Goal: Ask a question

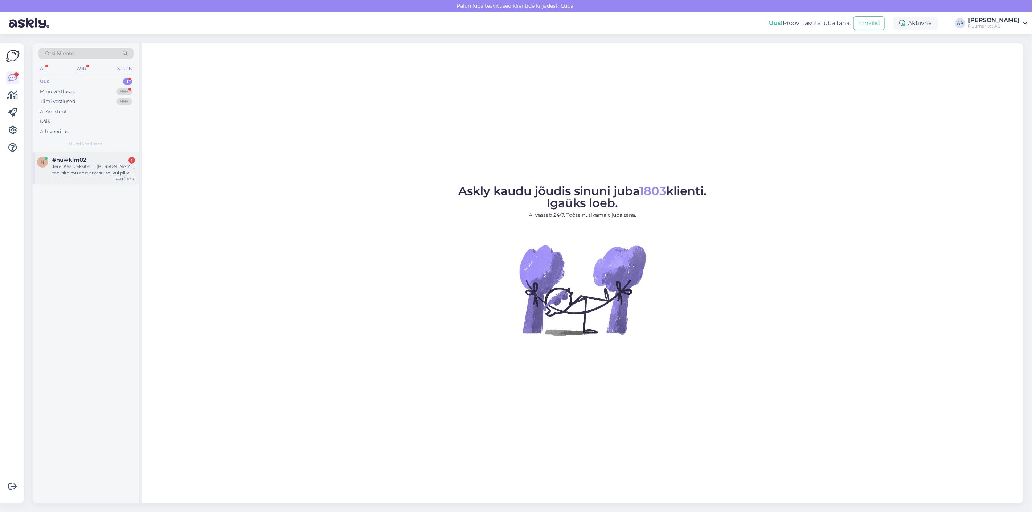
click at [110, 172] on div "Tere! Kas oleksite nii [PERSON_NAME] teeksite mu eest arvestuse, kui pikki (imm…" at bounding box center [93, 169] width 83 height 13
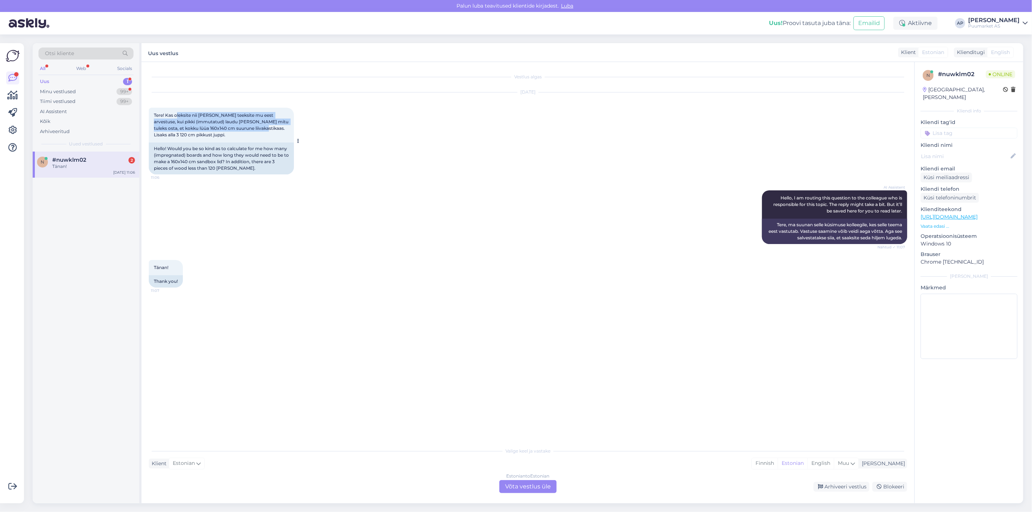
drag, startPoint x: 177, startPoint y: 115, endPoint x: 247, endPoint y: 126, distance: 71.7
click at [247, 126] on span "Tere! Kas oleksite nii [PERSON_NAME] teeksite mu eest arvestuse, kui pikki (imm…" at bounding box center [222, 124] width 136 height 25
click at [216, 130] on span "Tere! Kas oleksite nii [PERSON_NAME] teeksite mu eest arvestuse, kui pikki (imm…" at bounding box center [222, 124] width 136 height 25
click at [524, 490] on div "Estonian to Estonian Võta vestlus üle" at bounding box center [527, 486] width 57 height 13
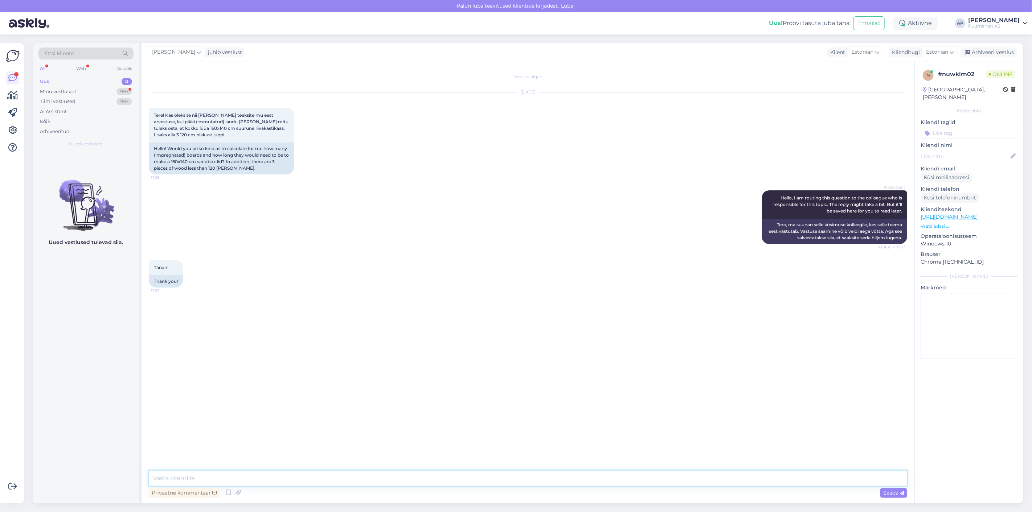
click at [507, 483] on textarea at bounding box center [528, 478] width 758 height 15
drag, startPoint x: 219, startPoint y: 122, endPoint x: 253, endPoint y: 124, distance: 33.5
click at [253, 124] on div "Tere! Kas oleksite nii [PERSON_NAME] teeksite mu eest arvestuse, kui pikki (imm…" at bounding box center [221, 125] width 145 height 35
click at [242, 125] on span "Tere! Kas oleksite nii [PERSON_NAME] teeksite mu eest arvestuse, kui pikki (imm…" at bounding box center [222, 124] width 136 height 25
drag, startPoint x: 242, startPoint y: 129, endPoint x: 264, endPoint y: 129, distance: 22.1
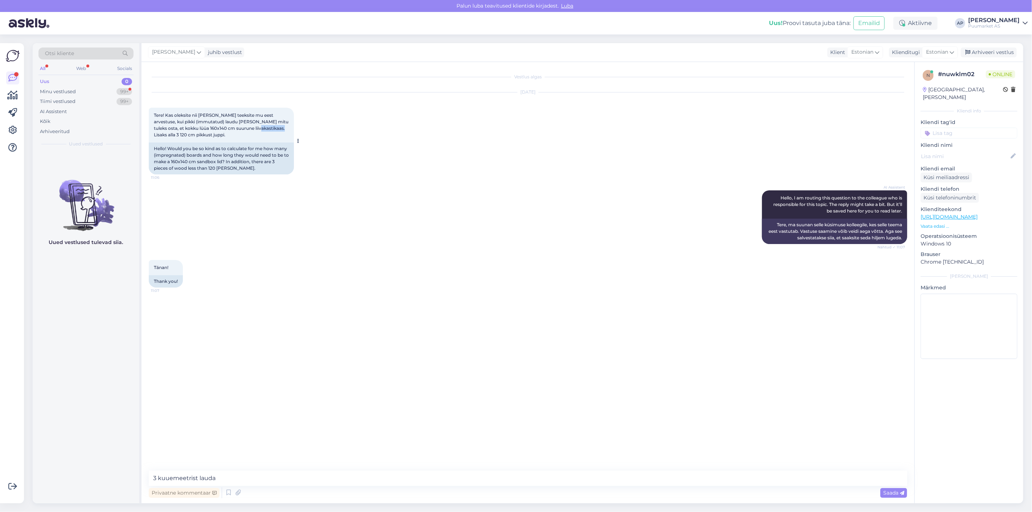
click at [264, 129] on span "Tere! Kas oleksite nii [PERSON_NAME] teeksite mu eest arvestuse, kui pikki (imm…" at bounding box center [222, 124] width 136 height 25
click at [269, 256] on div "Tänan! 11:07 Thank you!" at bounding box center [528, 274] width 758 height 44
click at [244, 478] on textarea "3 kuuemeetrist lauda" at bounding box center [528, 478] width 758 height 15
drag, startPoint x: 157, startPoint y: 476, endPoint x: 83, endPoint y: 481, distance: 73.4
click at [88, 481] on div "Otsi kliente All Web Socials Uus 0 Minu vestlused 99+ Tiimi vestlused 99+ AI As…" at bounding box center [528, 273] width 991 height 461
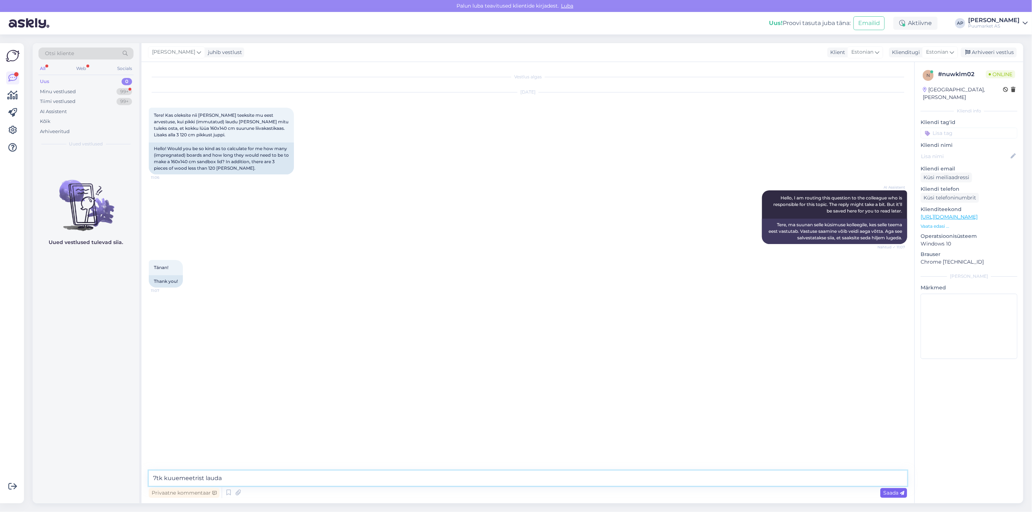
type textarea "7tk kuuemeetrist lauda"
click at [880, 491] on div "Saada" at bounding box center [893, 493] width 27 height 10
click at [628, 480] on textarea at bounding box center [528, 478] width 758 height 15
type textarea "120mm lai"
click at [56, 93] on div "Minu vestlused" at bounding box center [58, 91] width 36 height 7
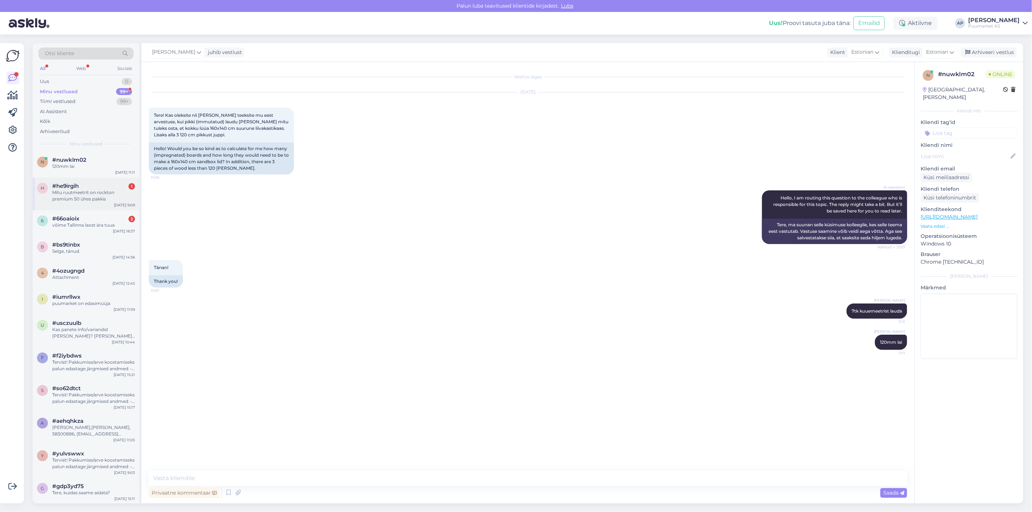
click at [93, 183] on div "#he9irgih 1" at bounding box center [93, 186] width 83 height 7
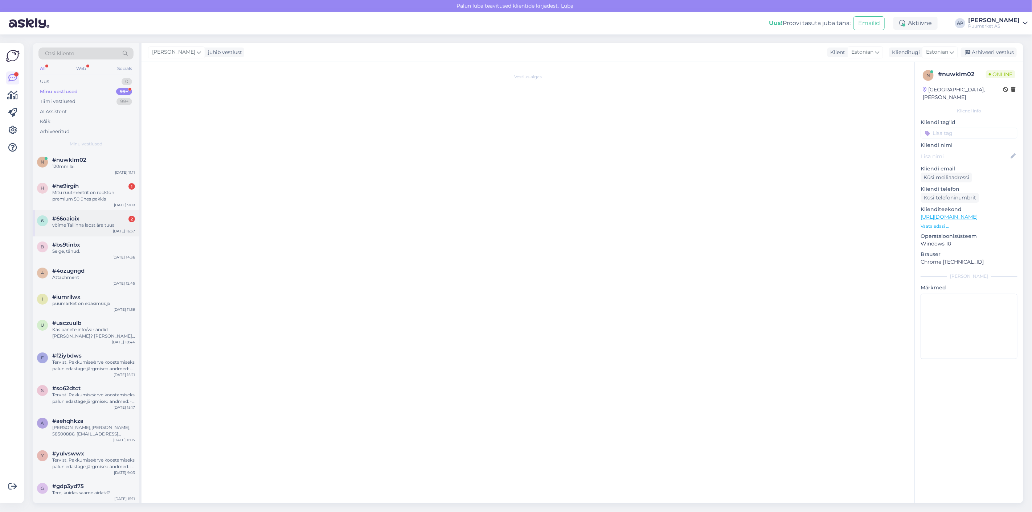
scroll to position [139, 0]
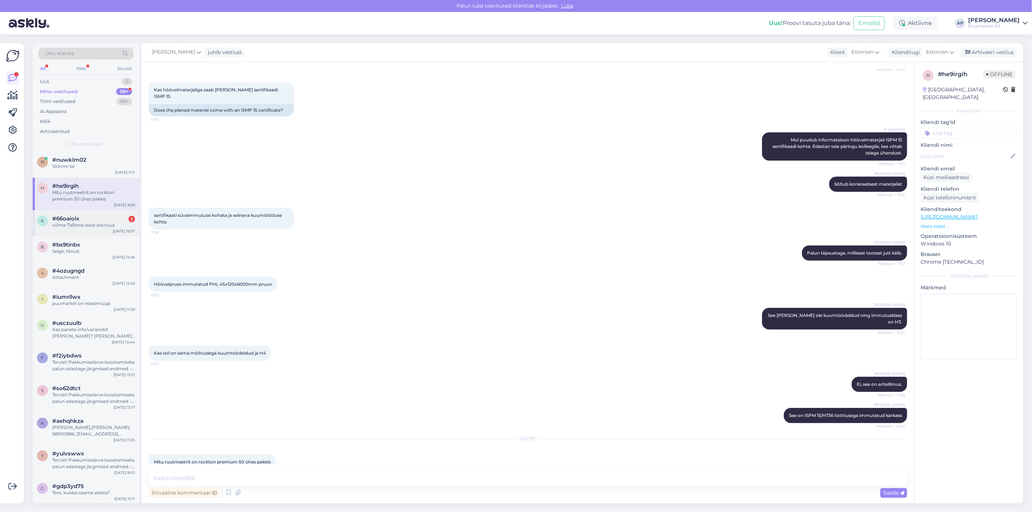
click at [101, 222] on div "võime Tallinna laost ära tuua" at bounding box center [93, 225] width 83 height 7
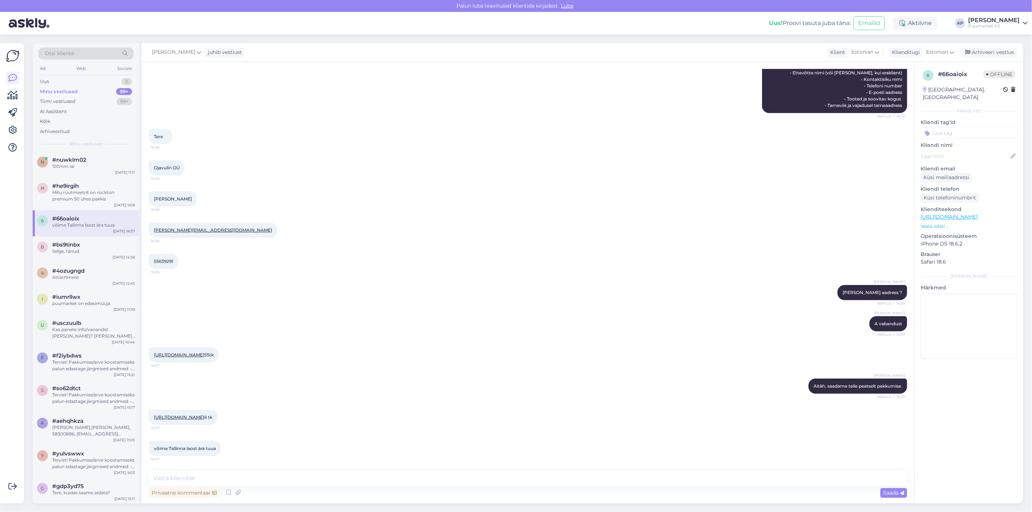
scroll to position [285, 0]
drag, startPoint x: 208, startPoint y: 350, endPoint x: 152, endPoint y: 125, distance: 232.1
click at [152, 125] on div "Vestlus algas [DATE] Kas 55 [PERSON_NAME] toodet on võimalik tellida [GEOGRAPHI…" at bounding box center [531, 266] width 765 height 395
copy div "Tere 16:36 Ojavulin OÜ 16:36 [PERSON_NAME] 16:36 [PERSON_NAME][EMAIL_ADDRESS][D…"
click at [344, 278] on div "[PERSON_NAME] aadress ? Nähtud ✓ 16:36" at bounding box center [528, 292] width 758 height 31
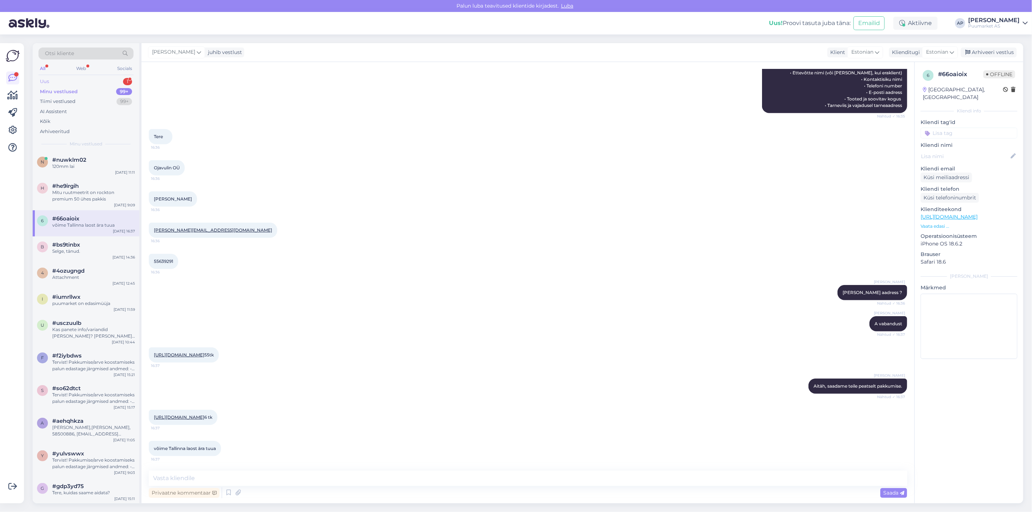
click at [54, 84] on div "Uus 1" at bounding box center [85, 82] width 95 height 10
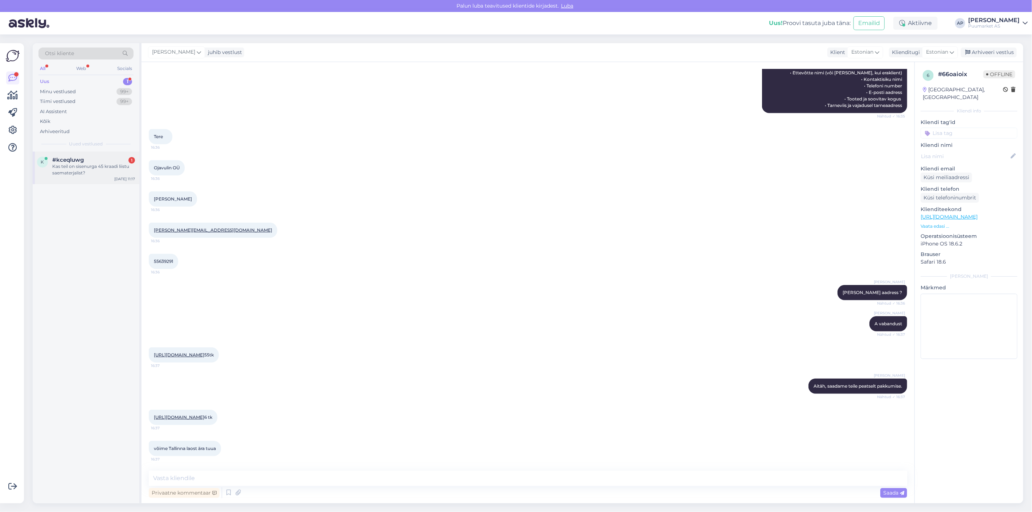
click at [76, 173] on div "Kas teil on sisenurga 45 kraadi liistu saematerjalist?" at bounding box center [93, 169] width 83 height 13
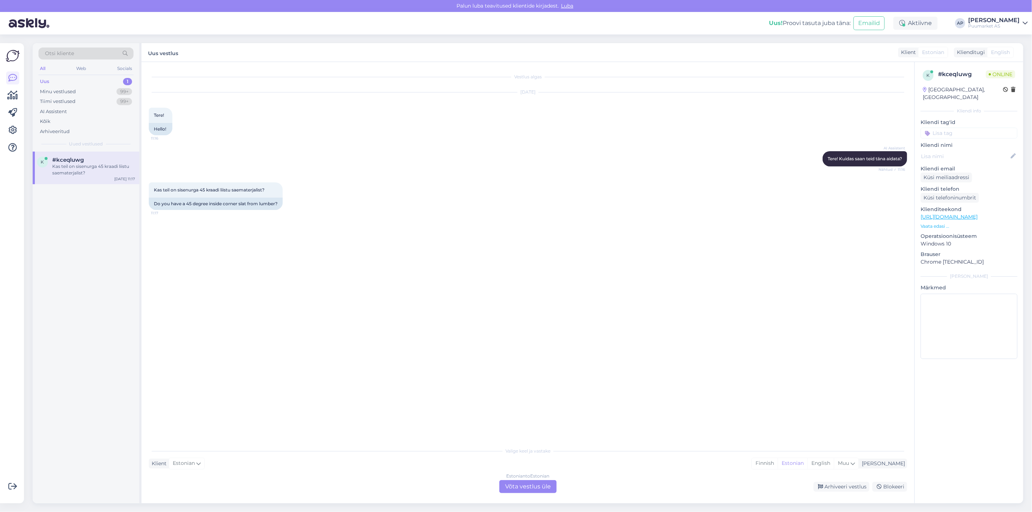
scroll to position [0, 0]
click at [268, 204] on div "Do you have a 45 degree inside corner slat from lumber?" at bounding box center [216, 204] width 134 height 12
drag, startPoint x: 268, startPoint y: 189, endPoint x: 144, endPoint y: 184, distance: 123.9
click at [144, 184] on div "Vestlus algas [DATE] Tere! 11:16 Hello! AI Assistent Tere! Kuidas saan teid [PE…" at bounding box center [528, 283] width 773 height 442
click at [216, 171] on div "AI Assistent Tere! Kuidas saan teid [PERSON_NAME] aidata? Nähtud ✓ 11:16" at bounding box center [528, 158] width 758 height 31
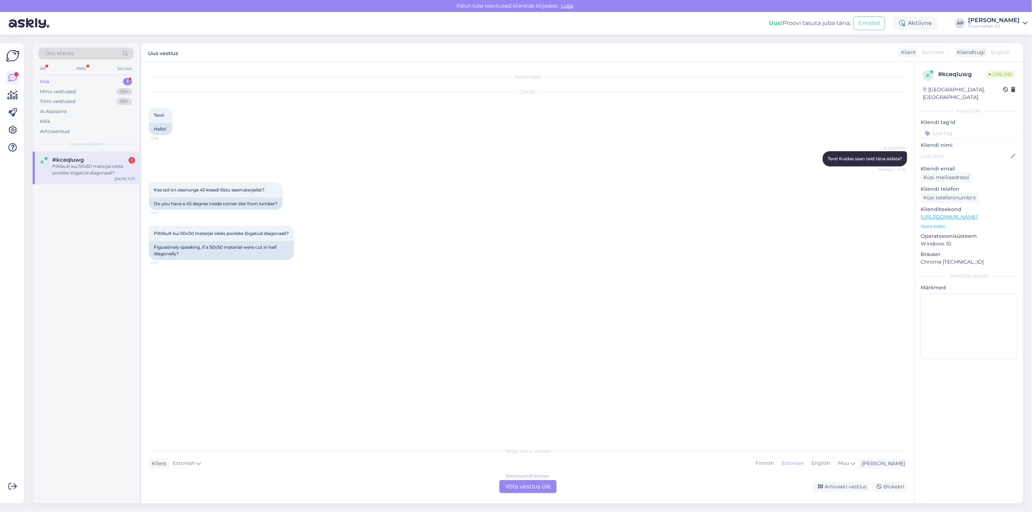
click at [510, 483] on div "Estonian to Estonian Võta vestlus üle" at bounding box center [527, 486] width 57 height 13
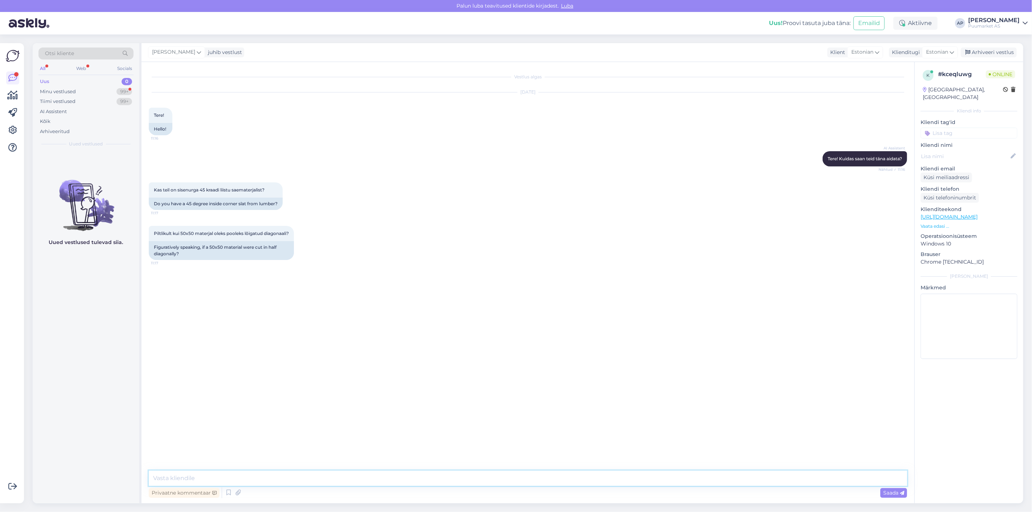
click at [482, 472] on textarea at bounding box center [528, 478] width 758 height 15
type textarea "immutatuna on"
click at [408, 465] on div "Vestlus algas [DATE] Tere! 11:16 Hello! AI Assistent Tere! Kuidas saan teid [PE…" at bounding box center [528, 283] width 773 height 442
click at [407, 478] on textarea at bounding box center [528, 478] width 758 height 15
paste textarea "[URL][DOMAIN_NAME]"
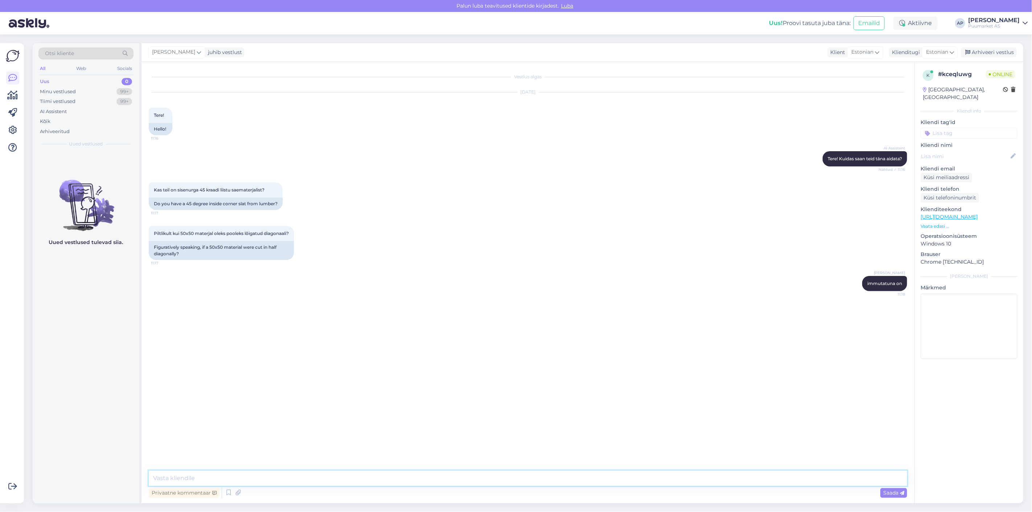
type textarea "[URL][DOMAIN_NAME]"
click at [452, 360] on div "See sama :) 11:19" at bounding box center [528, 346] width 758 height 31
drag, startPoint x: 220, startPoint y: 476, endPoint x: 255, endPoint y: 458, distance: 39.9
click at [220, 476] on textarea at bounding box center [528, 478] width 758 height 15
type textarea "jah"
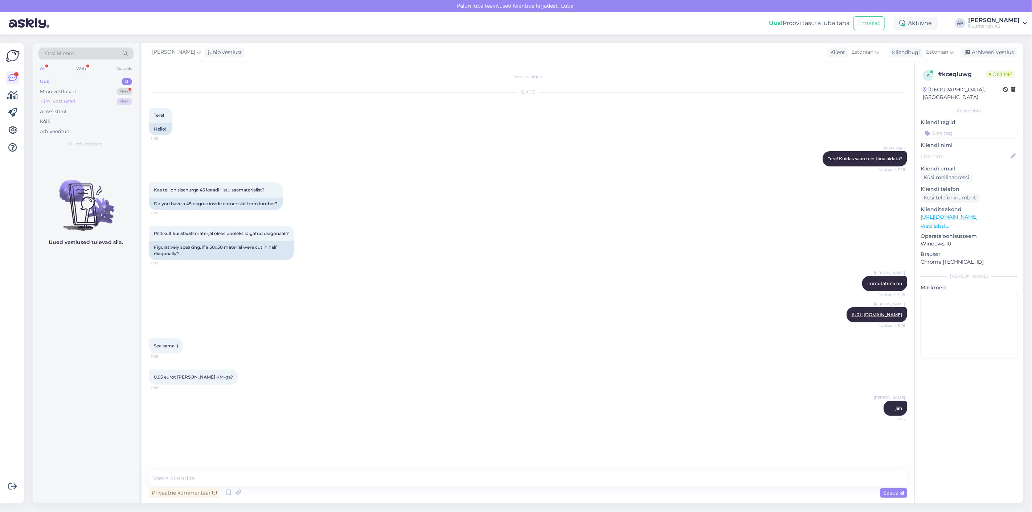
click at [75, 97] on div "Tiimi vestlused 99+" at bounding box center [85, 102] width 95 height 10
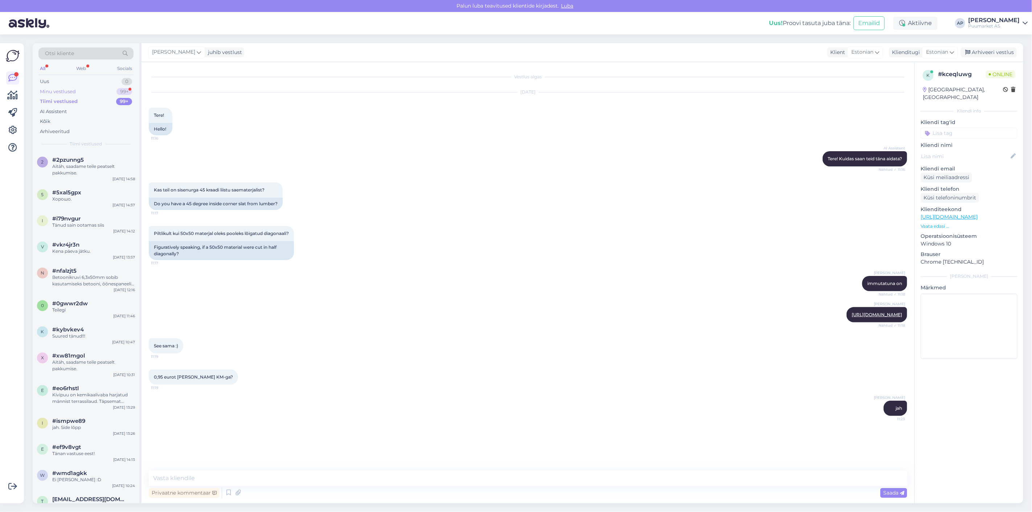
click at [60, 90] on div "Minu vestlused" at bounding box center [58, 91] width 36 height 7
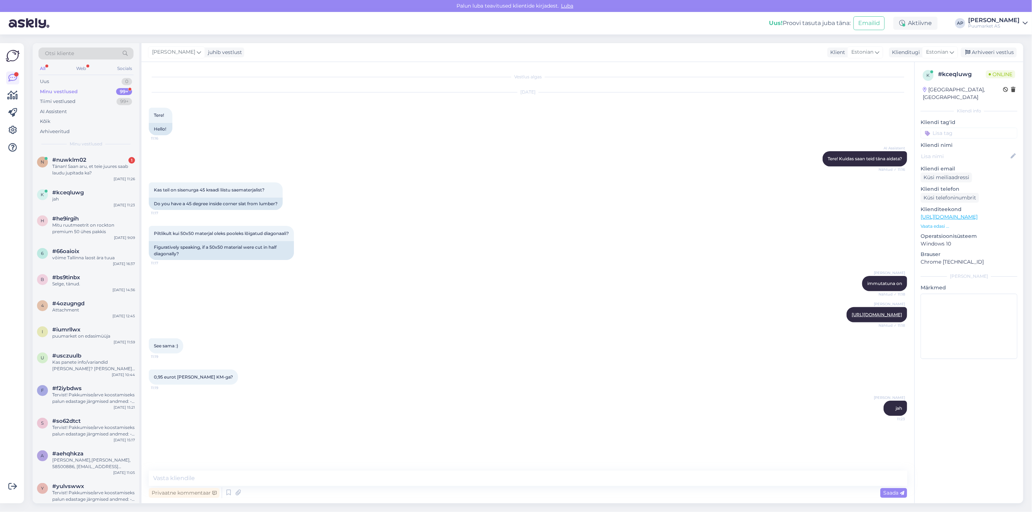
click at [82, 150] on div "Otsi kliente All Web Socials Uus 0 Minu vestlused 99+ Tiimi vestlused 99+ AI As…" at bounding box center [86, 97] width 107 height 109
click at [86, 165] on div "Tänan! Saan aru, et teie juures saab laudu jupitada ka?" at bounding box center [93, 169] width 83 height 13
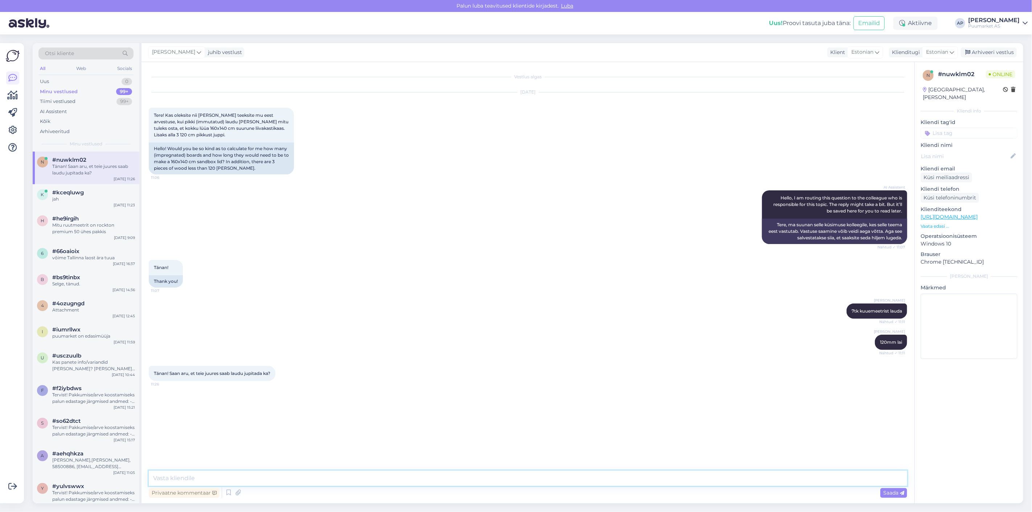
click at [215, 483] on textarea at bounding box center [528, 478] width 758 height 15
type textarea "Jah saab"
click at [72, 200] on div "Kas saaks personaalset soodustust kui korraga 19tk ostan?" at bounding box center [93, 195] width 83 height 13
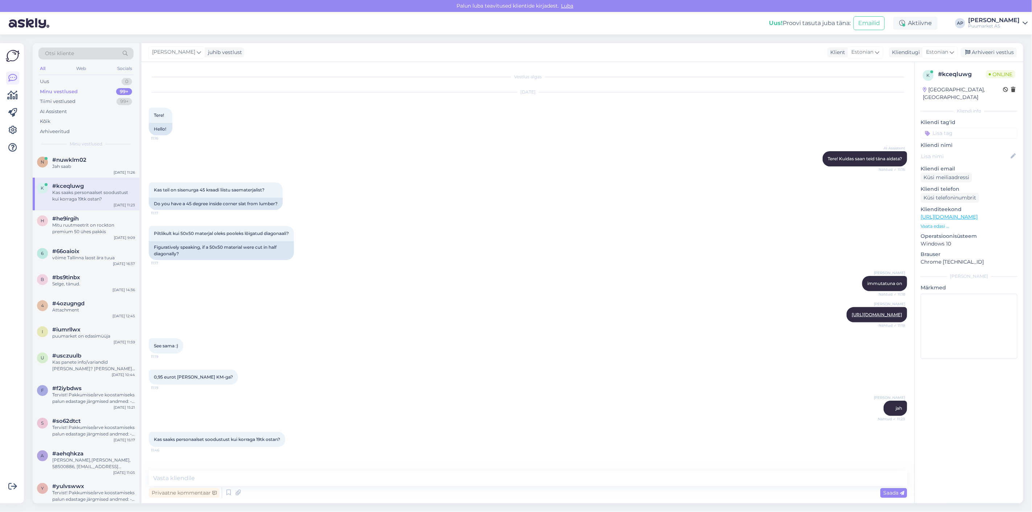
scroll to position [4, 0]
click at [206, 477] on textarea at bounding box center [528, 478] width 758 height 15
type textarea "a"
type textarea "k"
type textarea "ikka"
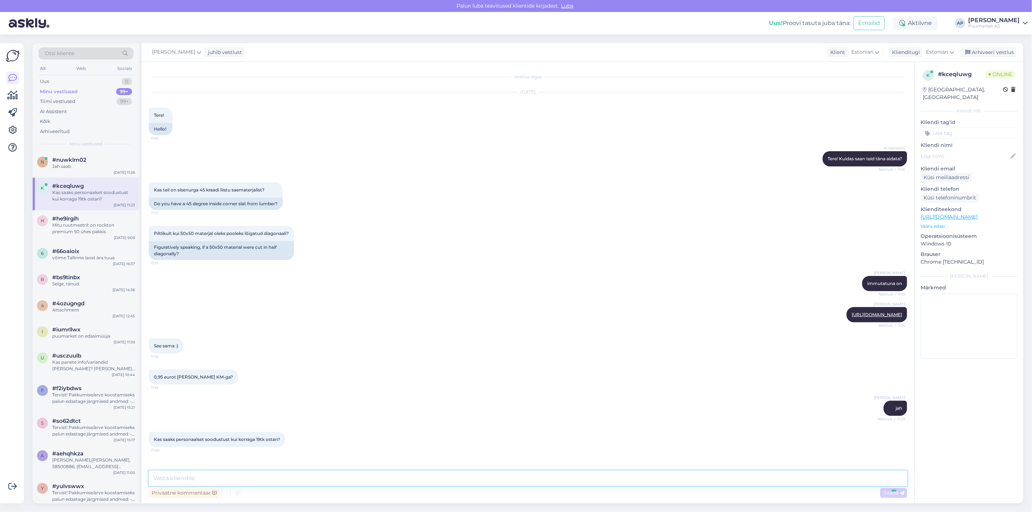
scroll to position [35, 0]
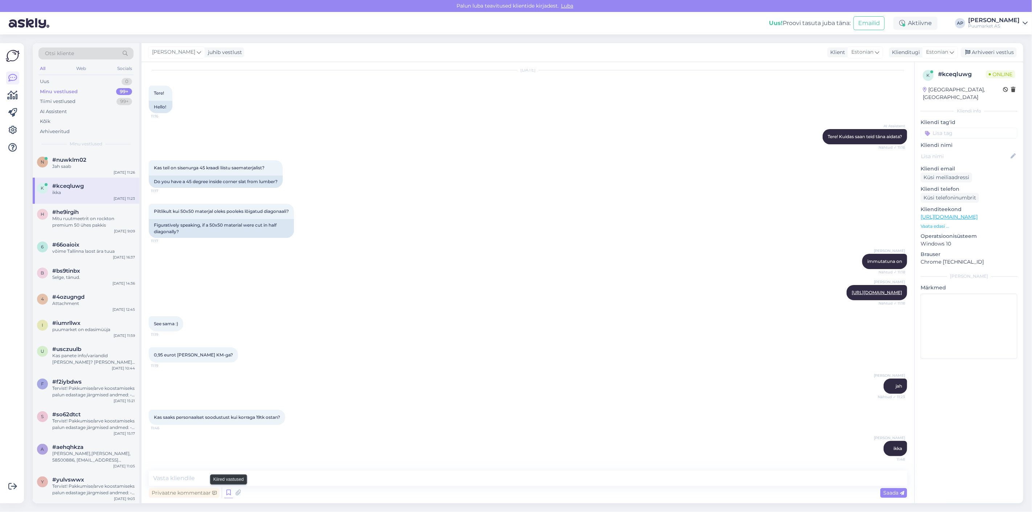
click at [231, 496] on icon at bounding box center [228, 493] width 9 height 11
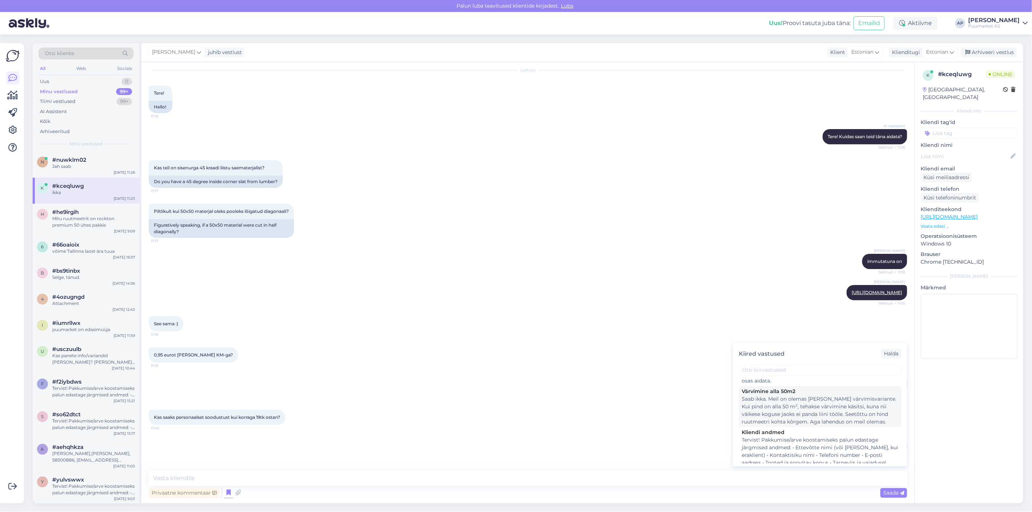
scroll to position [81, 0]
click at [784, 424] on div "Tervist! Pakkumise/arve koostamiseks palun edastage järgmised andmed: • Ettevõt…" at bounding box center [820, 427] width 157 height 38
type textarea "Tervist! Pakkumise/arve koostamiseks palun edastage järgmised andmed: • Ettevõt…"
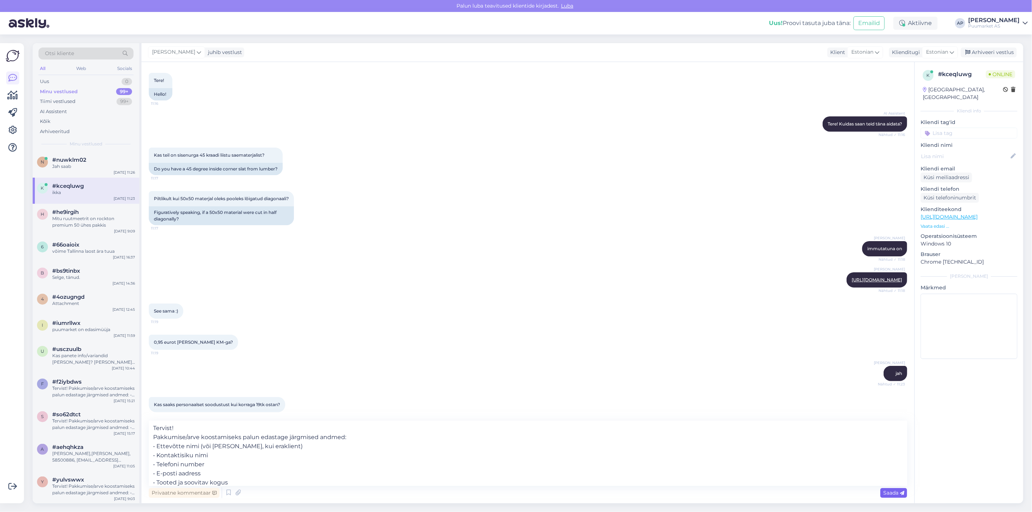
click at [886, 494] on span "Saada" at bounding box center [893, 493] width 21 height 7
